Goal: Task Accomplishment & Management: Use online tool/utility

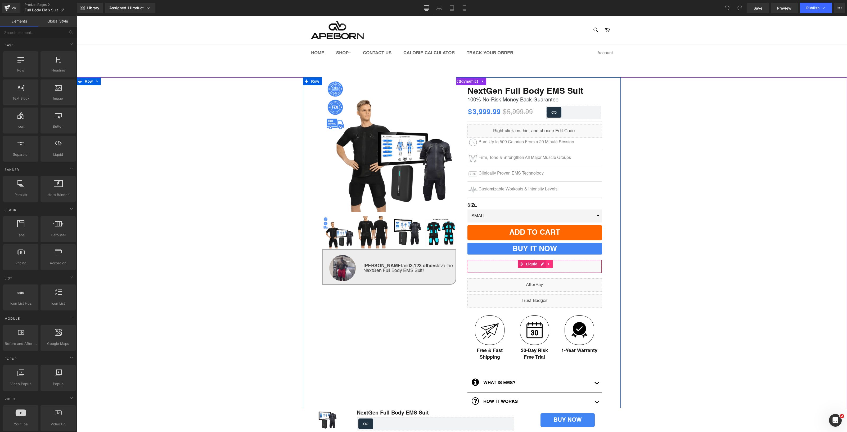
click at [547, 265] on icon at bounding box center [549, 264] width 4 height 4
click at [551, 264] on icon at bounding box center [553, 264] width 4 height 4
click at [548, 264] on icon at bounding box center [549, 264] width 4 height 4
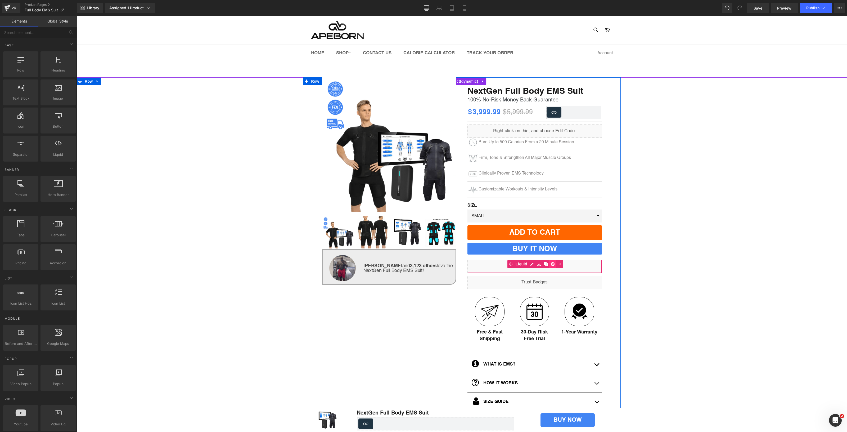
click at [551, 264] on icon at bounding box center [553, 264] width 4 height 4
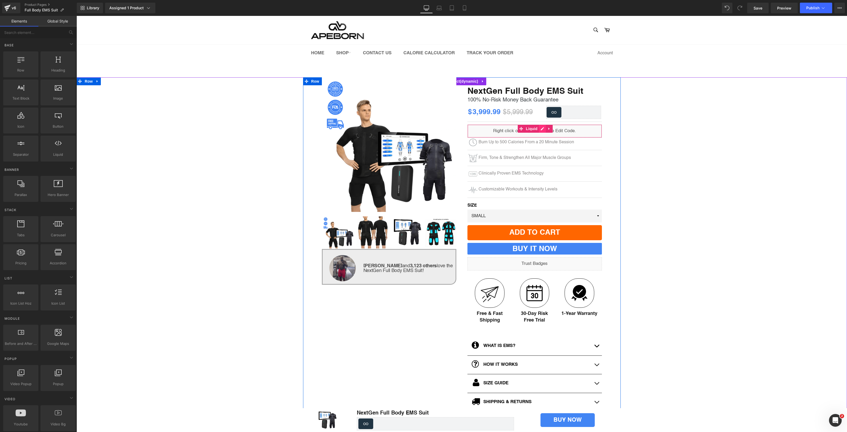
click at [537, 128] on div "Liquid" at bounding box center [534, 130] width 134 height 13
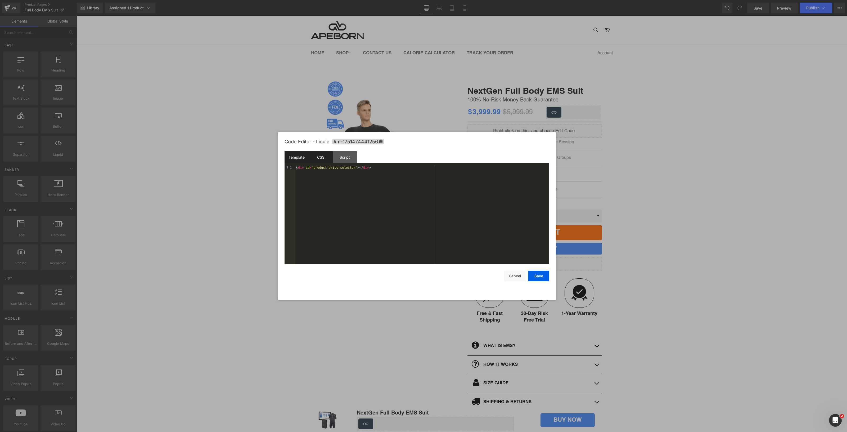
click at [318, 157] on div "CSS" at bounding box center [321, 157] width 24 height 12
click at [342, 156] on div "Script" at bounding box center [345, 157] width 24 height 12
click at [291, 155] on div "Template" at bounding box center [297, 157] width 24 height 12
click at [509, 278] on button "Cancel" at bounding box center [514, 275] width 21 height 11
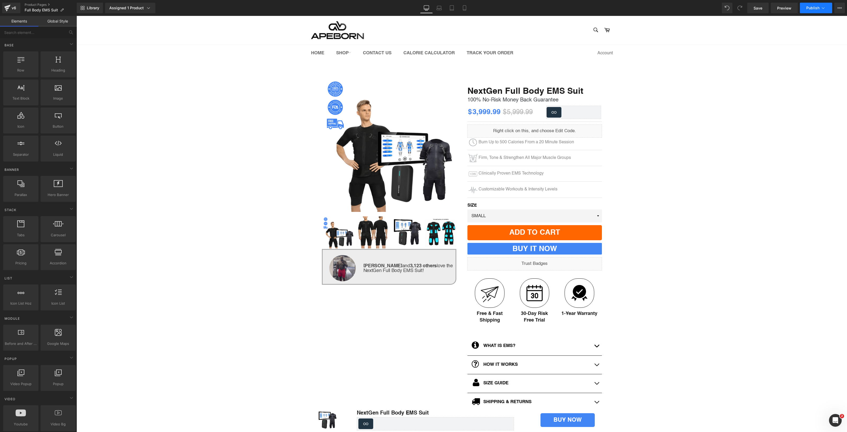
click at [810, 5] on button "Publish" at bounding box center [816, 8] width 32 height 11
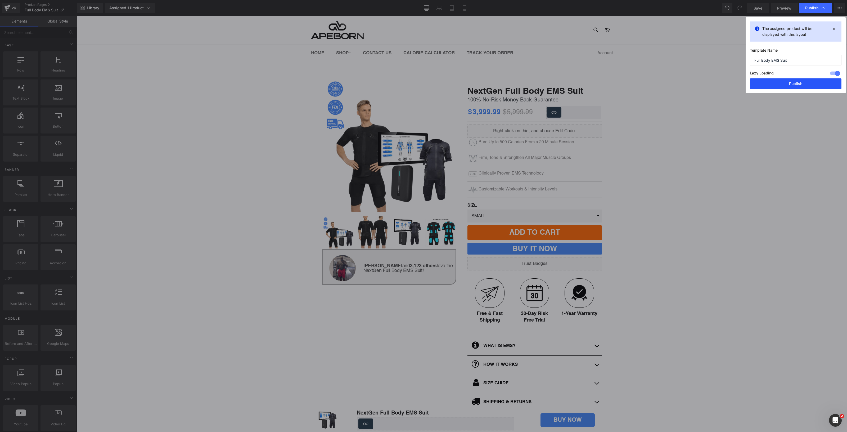
click at [781, 81] on button "Publish" at bounding box center [796, 83] width 92 height 11
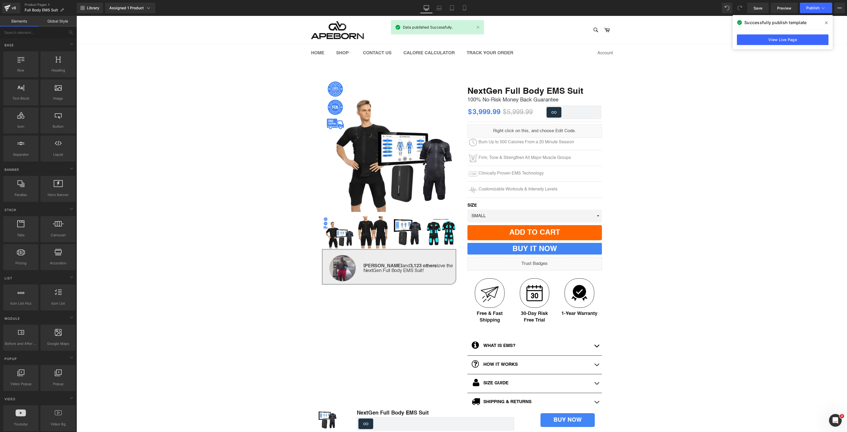
click at [775, 33] on div "View Live Page" at bounding box center [783, 39] width 100 height 19
click at [775, 40] on link "View Live Page" at bounding box center [783, 39] width 92 height 11
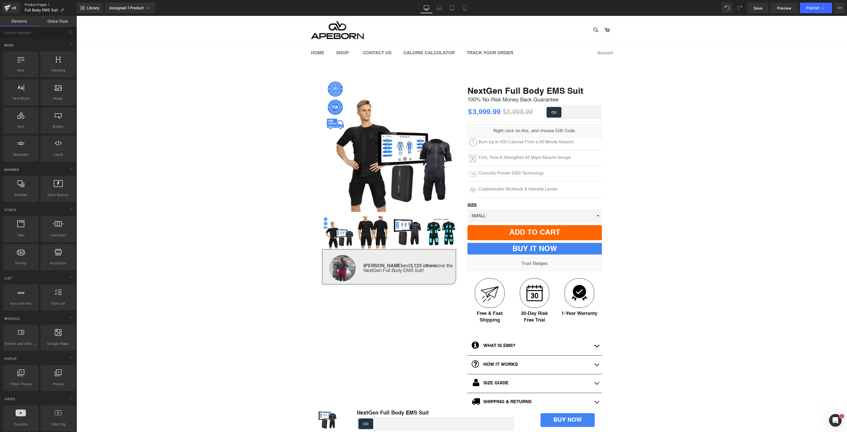
click at [30, 4] on link "Product Pages" at bounding box center [51, 5] width 52 height 4
